Goal: Information Seeking & Learning: Learn about a topic

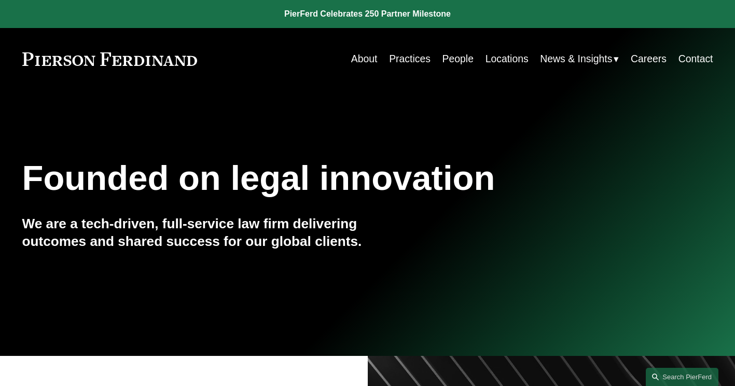
click at [401, 53] on link "Practices" at bounding box center [409, 59] width 41 height 20
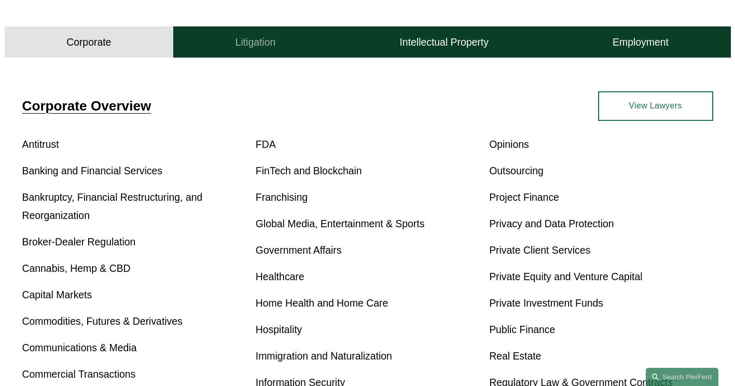
scroll to position [311, 0]
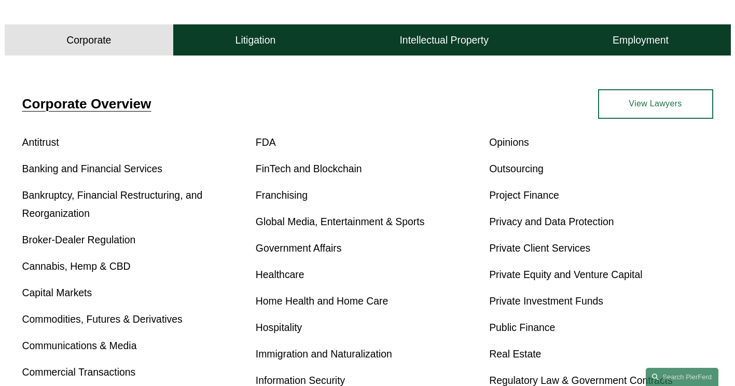
click at [64, 297] on link "Capital Markets" at bounding box center [57, 292] width 70 height 11
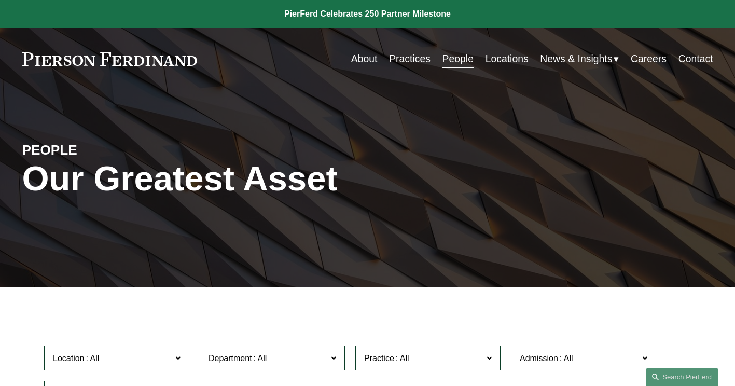
scroll to position [259, 0]
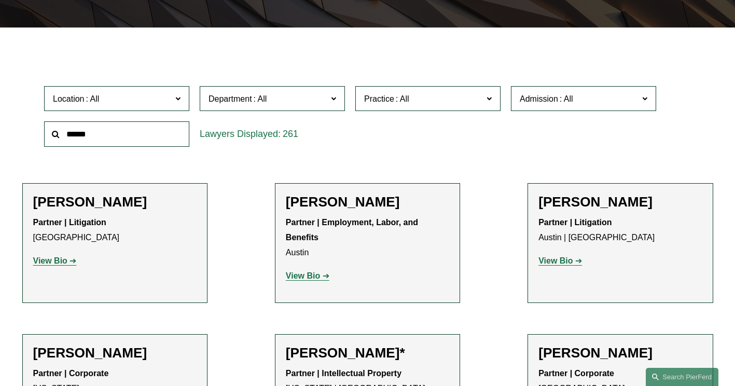
click at [71, 146] on input "text" at bounding box center [116, 133] width 145 height 25
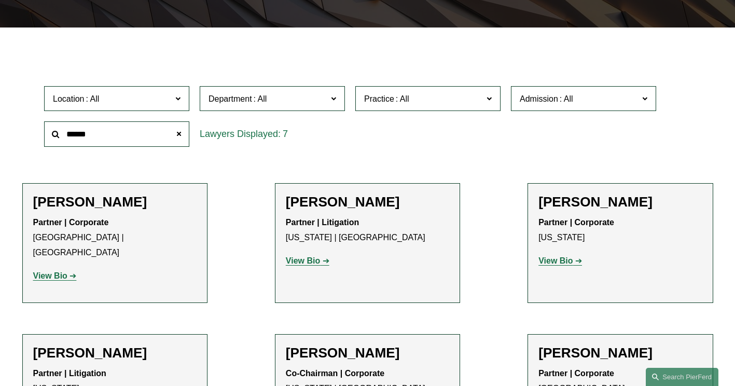
type input "******"
click at [368, 345] on h2 "Michael Pierson" at bounding box center [367, 353] width 163 height 17
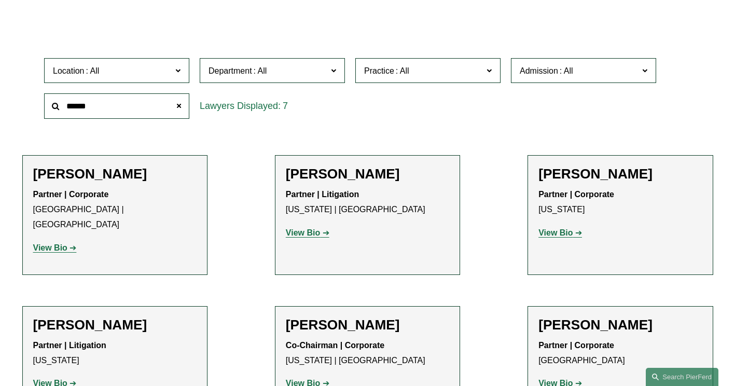
scroll to position [311, 0]
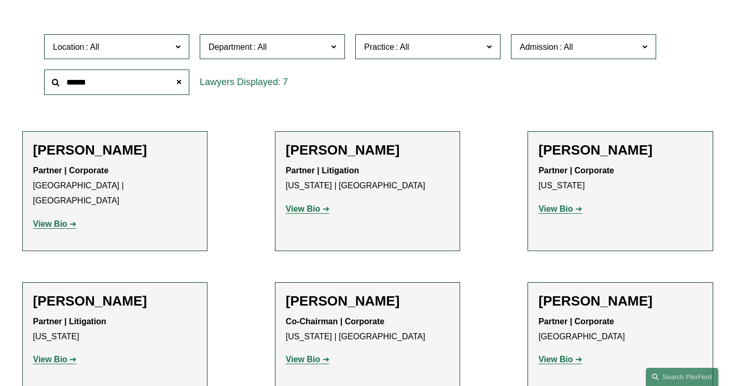
click at [309, 355] on strong "View Bio" at bounding box center [303, 359] width 34 height 9
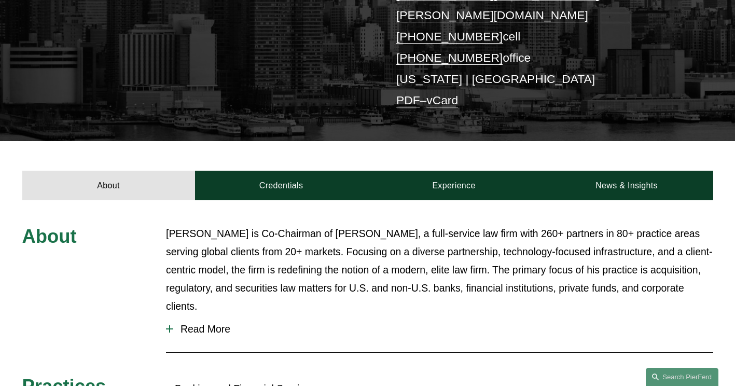
scroll to position [259, 0]
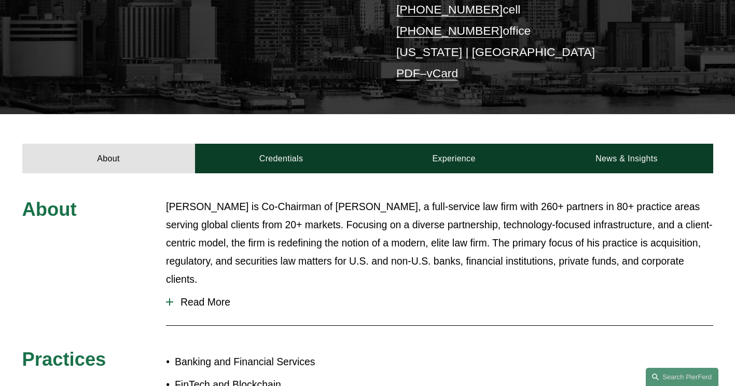
click at [209, 296] on span "Read More" at bounding box center [443, 302] width 540 height 12
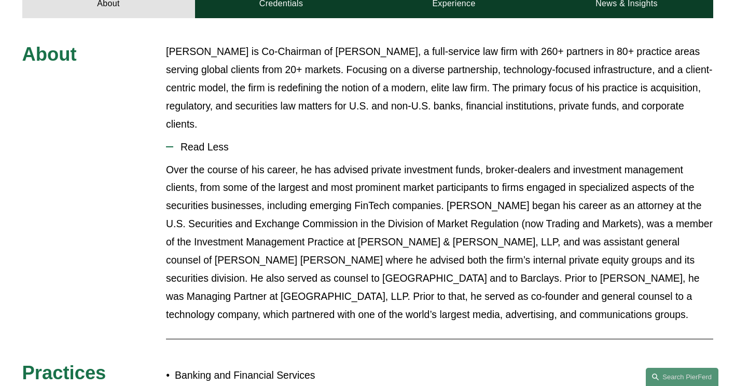
scroll to position [415, 0]
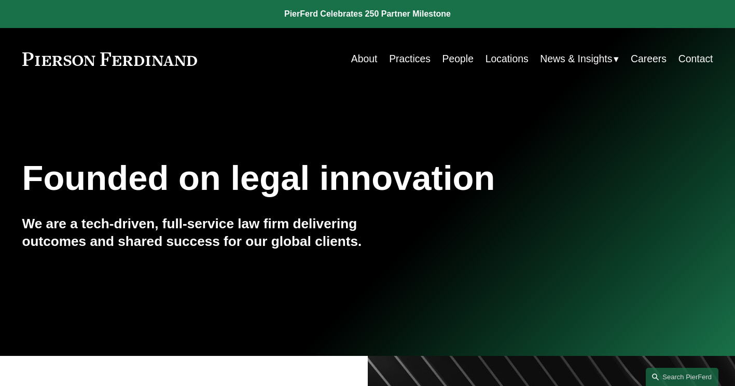
click at [360, 56] on link "About" at bounding box center [364, 59] width 26 height 20
